Goal: Navigation & Orientation: Find specific page/section

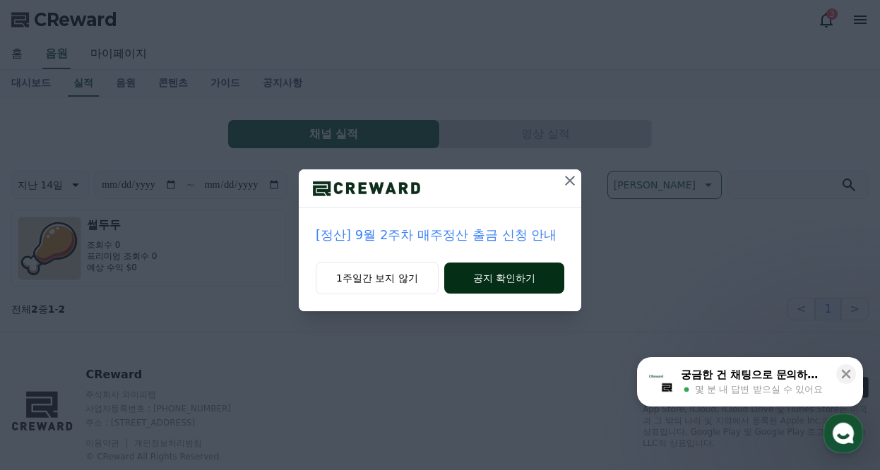
click at [516, 274] on button "공지 확인하기" at bounding box center [504, 278] width 120 height 31
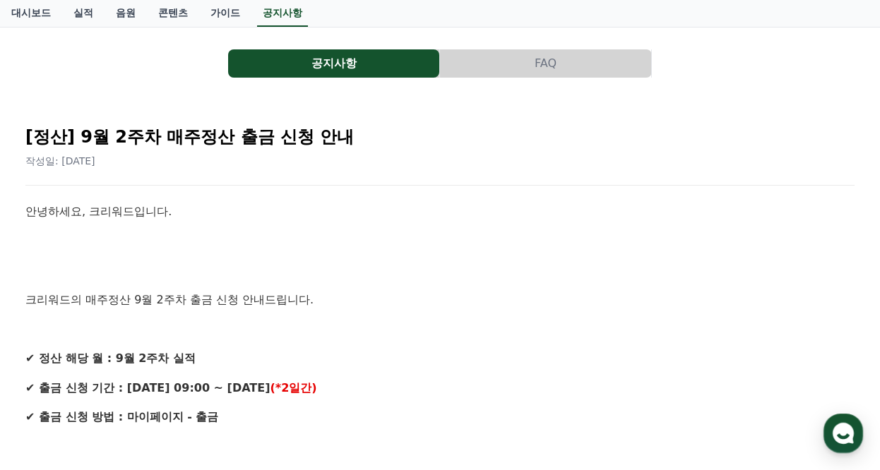
scroll to position [141, 0]
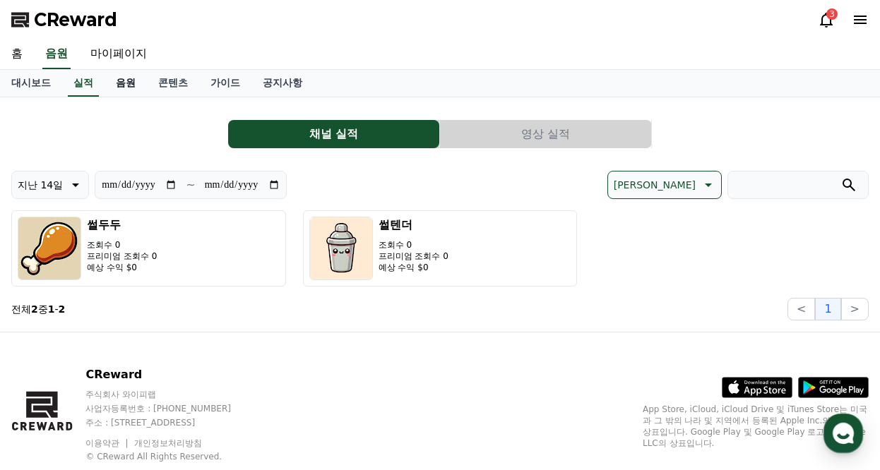
click at [116, 85] on link "음원" at bounding box center [125, 83] width 42 height 27
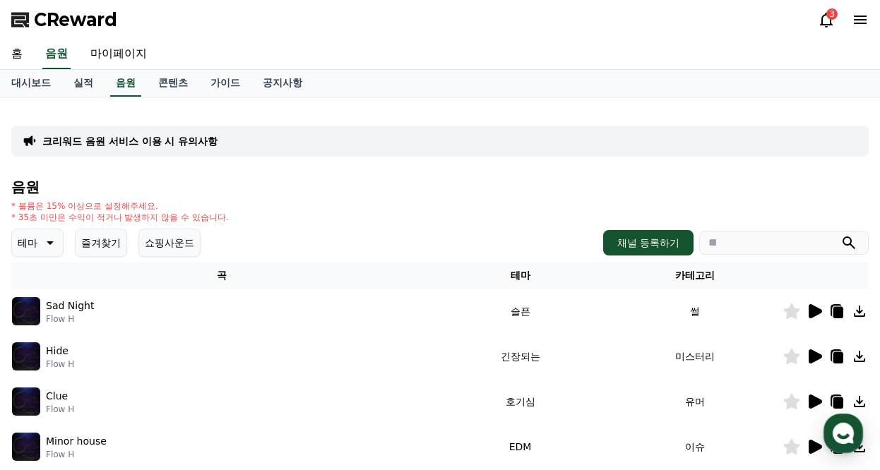
click at [102, 241] on button "즐겨찾기" at bounding box center [101, 243] width 52 height 28
